Goal: Book appointment/travel/reservation

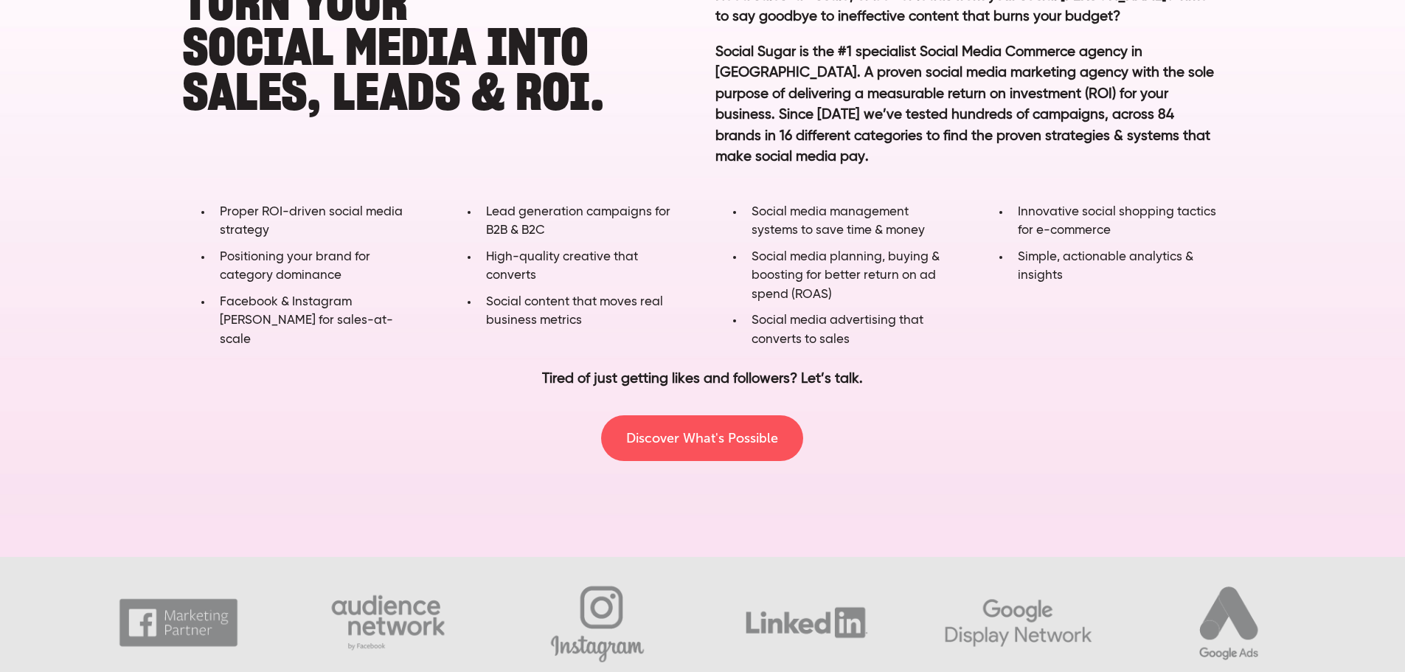
scroll to position [959, 0]
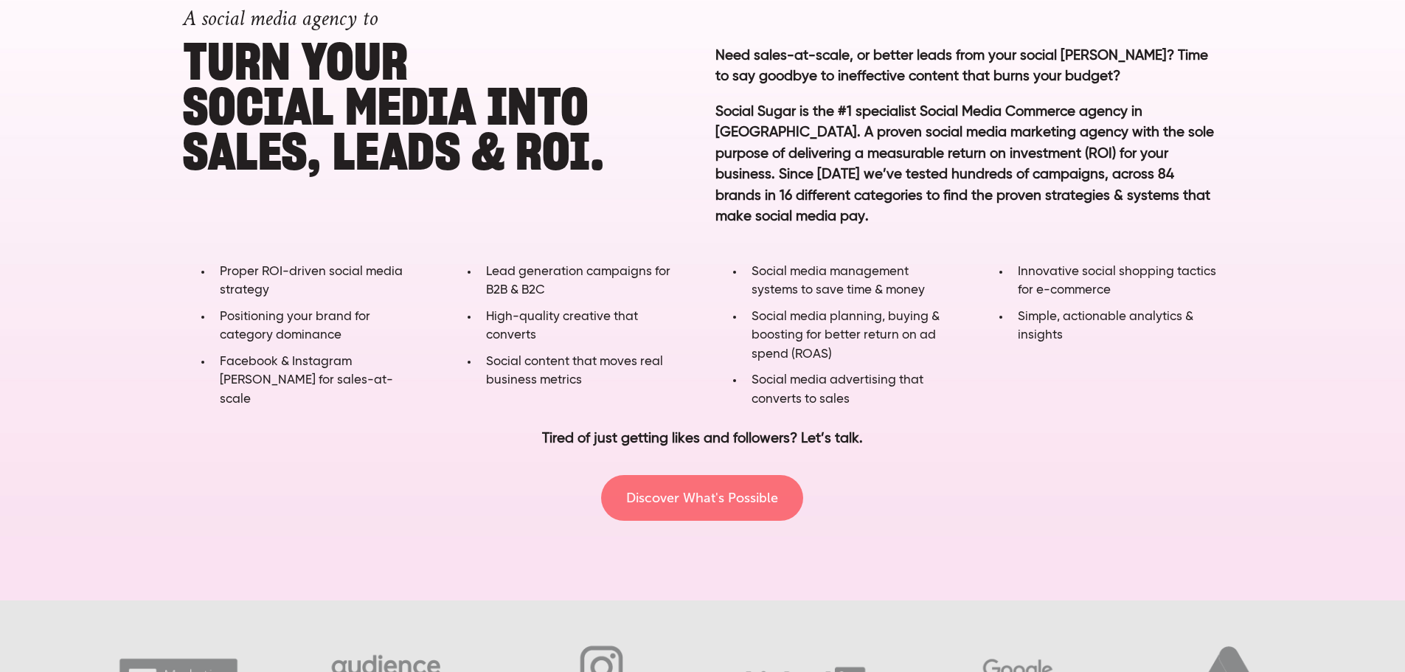
click at [693, 496] on link "Discover What's Possible" at bounding box center [702, 498] width 202 height 46
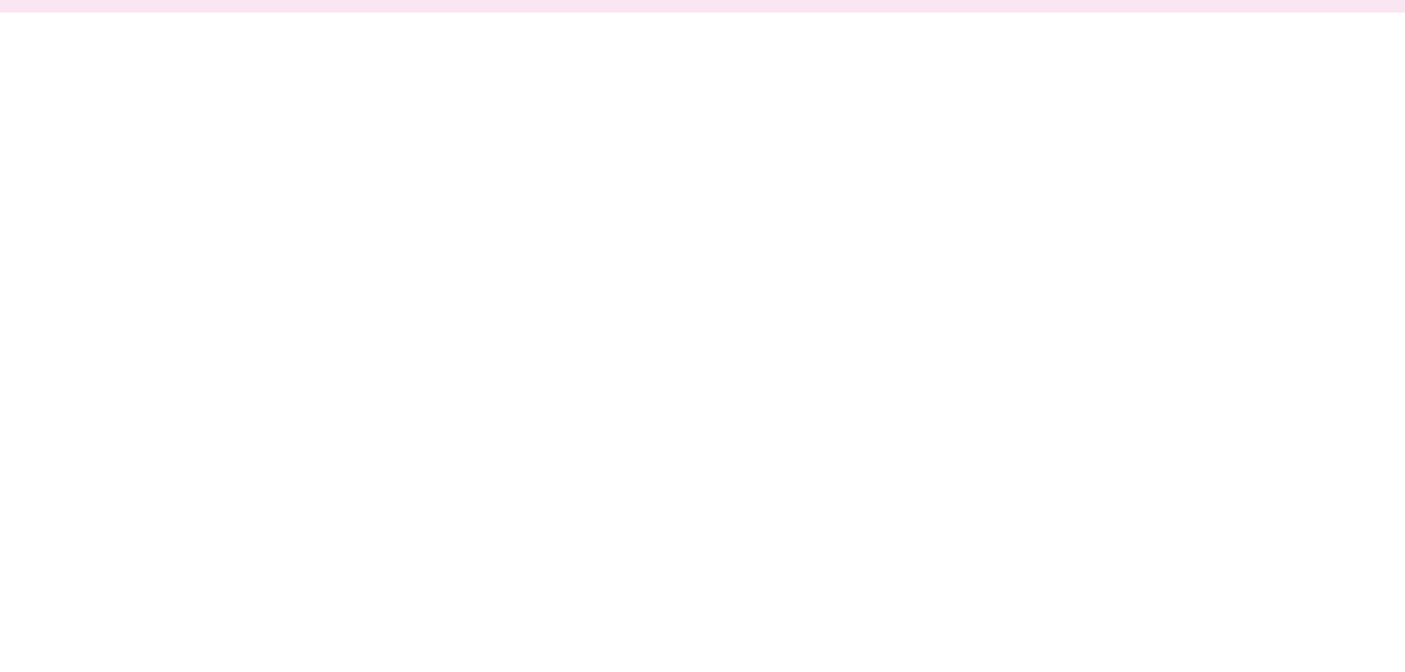
scroll to position [0, 0]
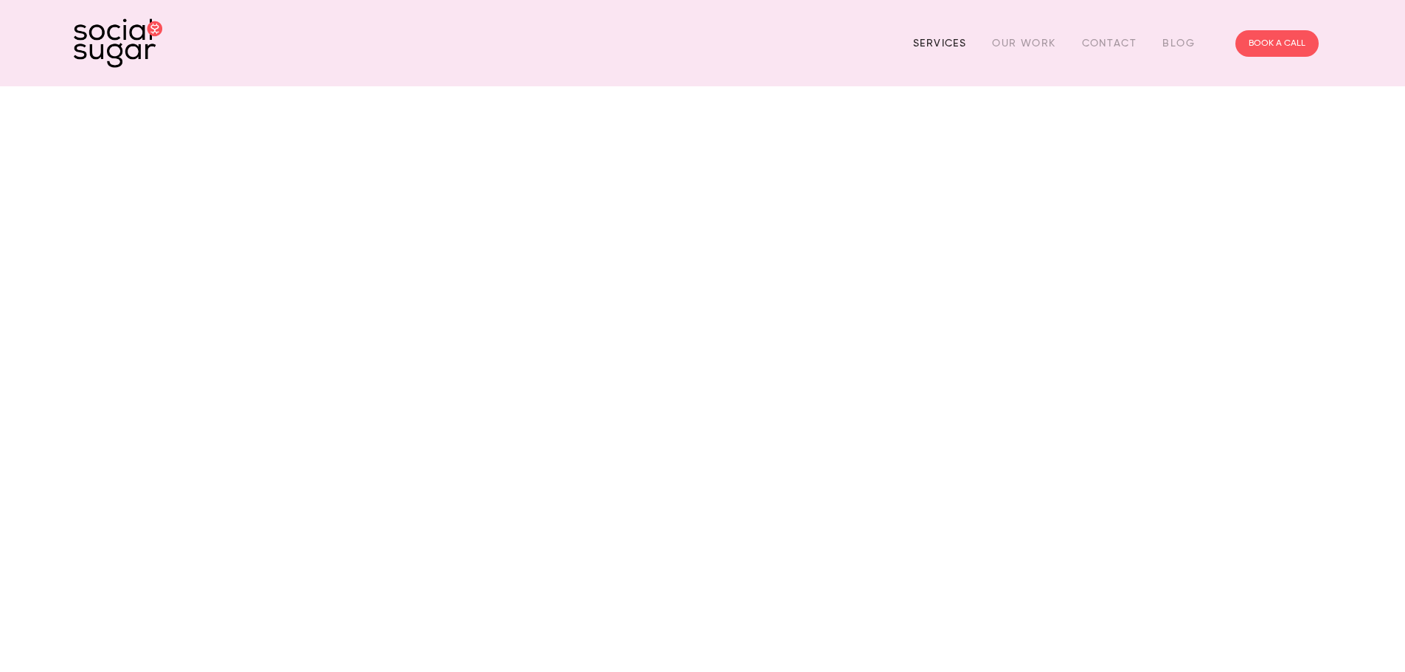
click at [952, 46] on link "Services" at bounding box center [939, 43] width 53 height 23
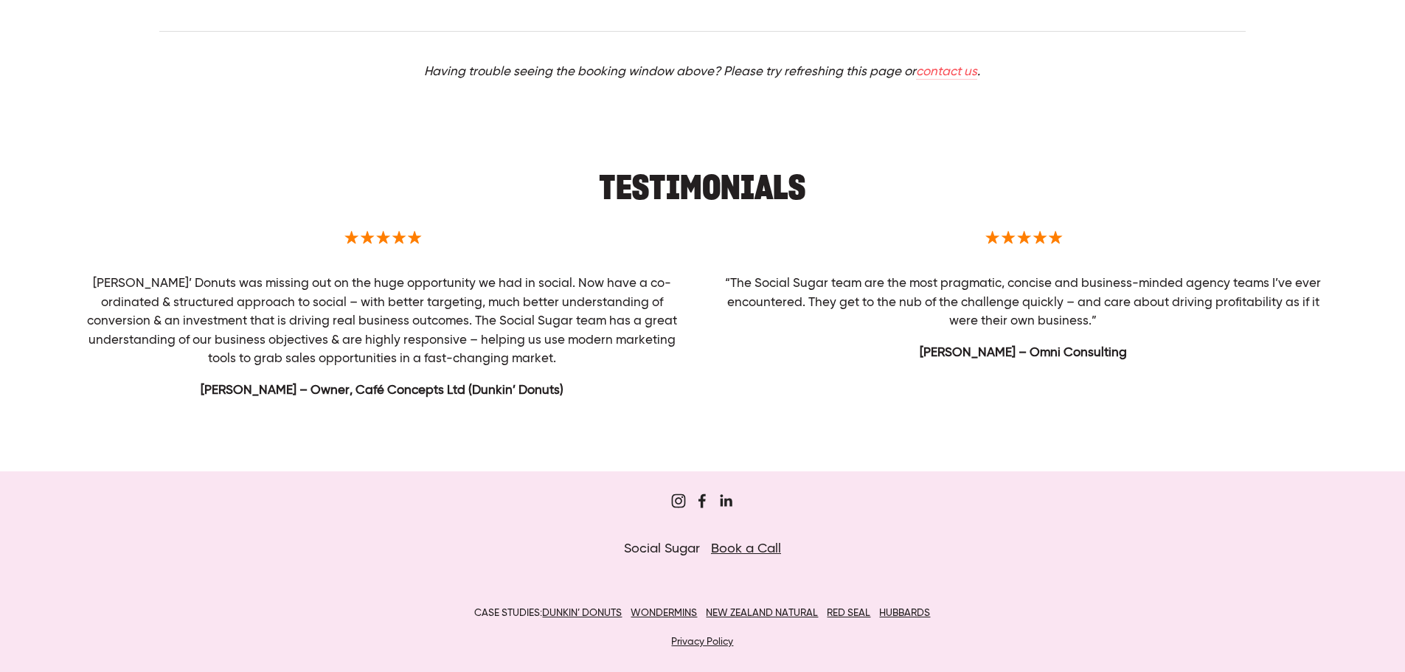
scroll to position [699, 0]
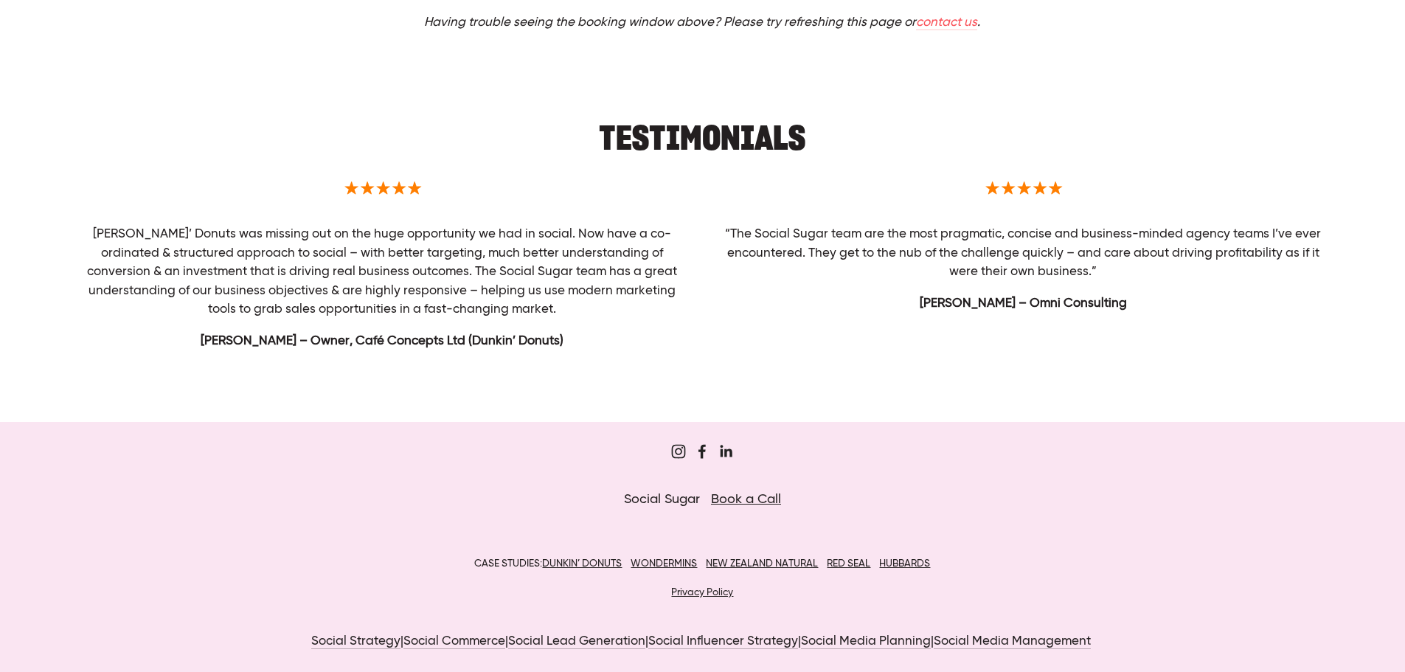
click at [752, 501] on link "Book a Call" at bounding box center [746, 499] width 70 height 13
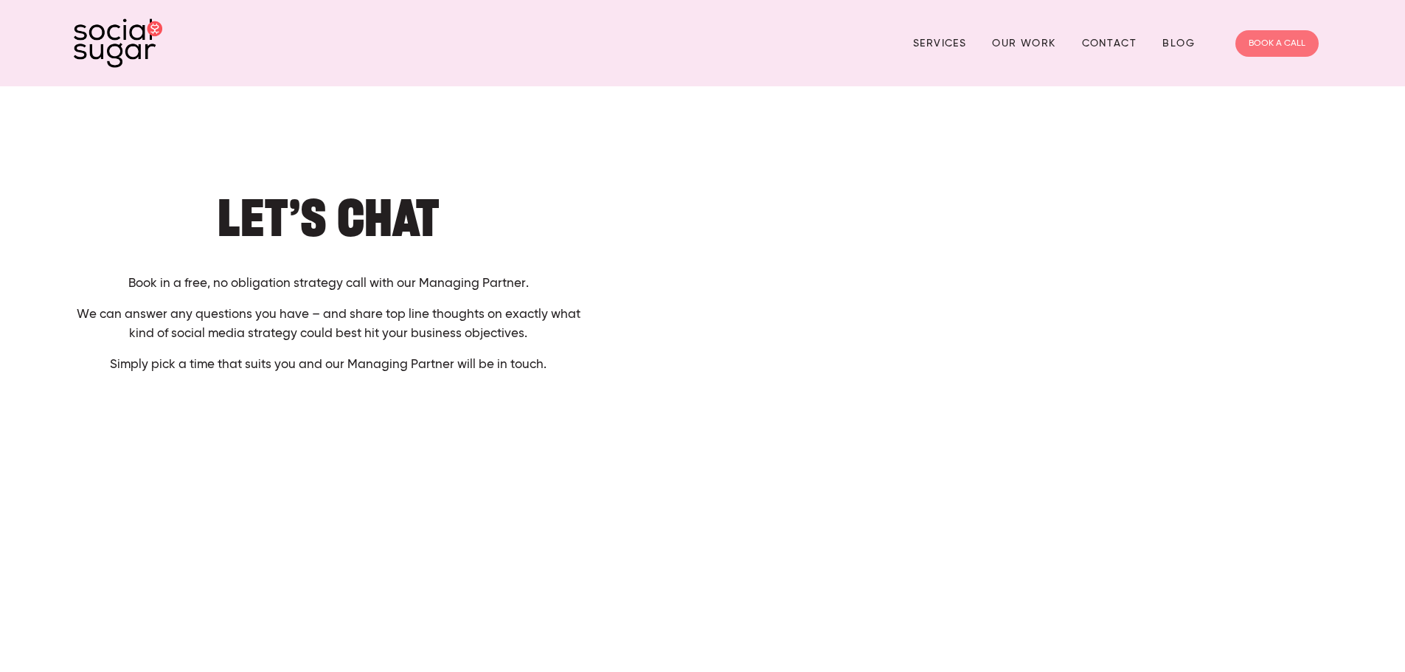
click at [1282, 36] on link "BOOK A CALL" at bounding box center [1277, 43] width 83 height 27
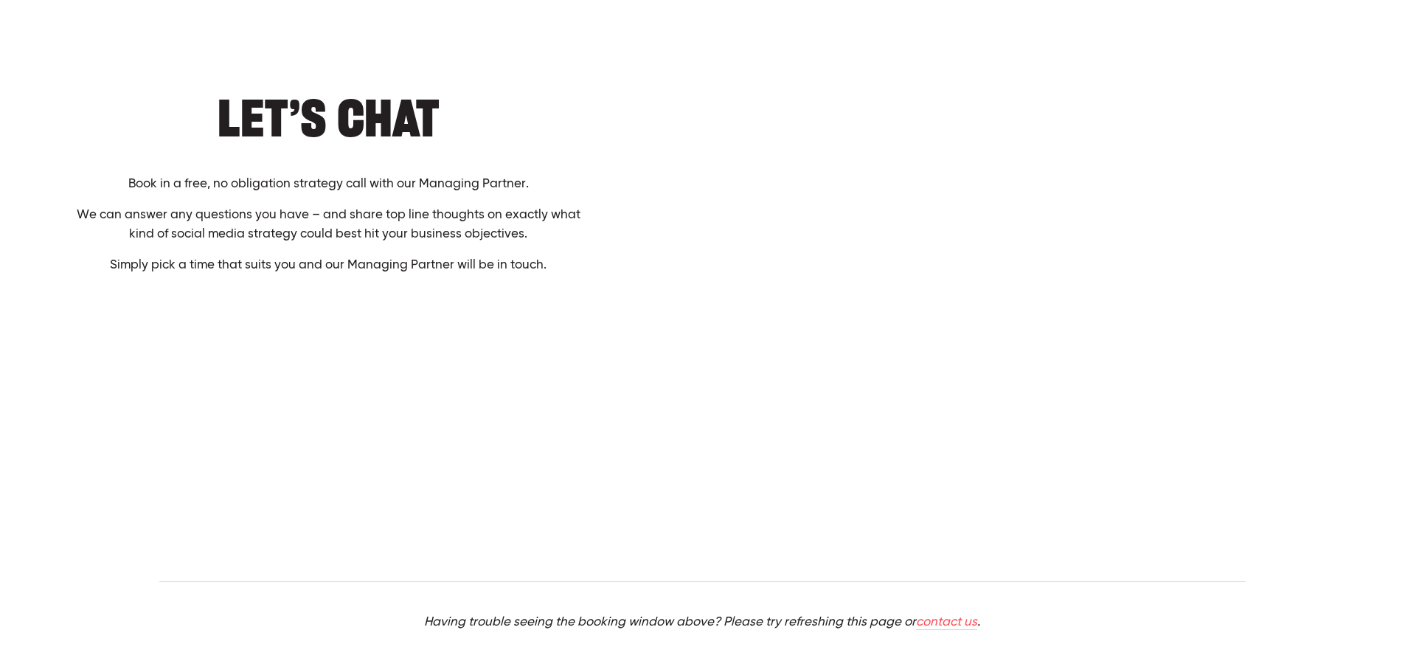
scroll to position [372, 0]
